Goal: Task Accomplishment & Management: Manage account settings

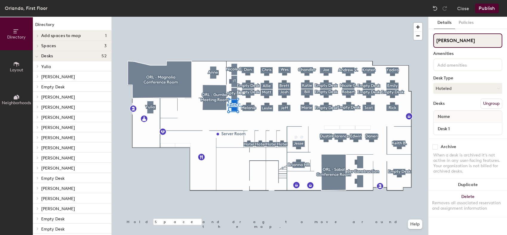
click at [482, 45] on input "[PERSON_NAME]" at bounding box center [467, 40] width 69 height 14
drag, startPoint x: 482, startPoint y: 42, endPoint x: 437, endPoint y: 43, distance: 45.7
click at [437, 43] on input "[PERSON_NAME]" at bounding box center [467, 40] width 69 height 14
type input "Empty Desk"
click at [490, 9] on button "Publish" at bounding box center [487, 9] width 24 height 10
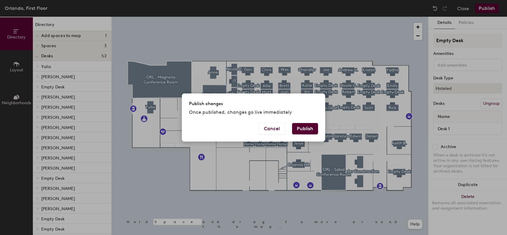
click at [305, 124] on button "Publish" at bounding box center [305, 128] width 26 height 11
